Goal: Find specific page/section

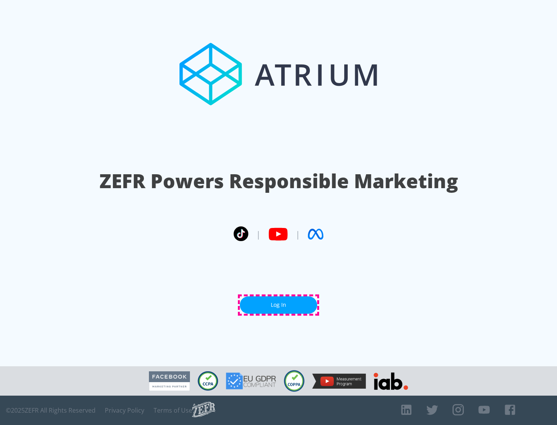
click at [278, 305] on link "Log In" at bounding box center [278, 304] width 77 height 17
